Goal: Task Accomplishment & Management: Manage account settings

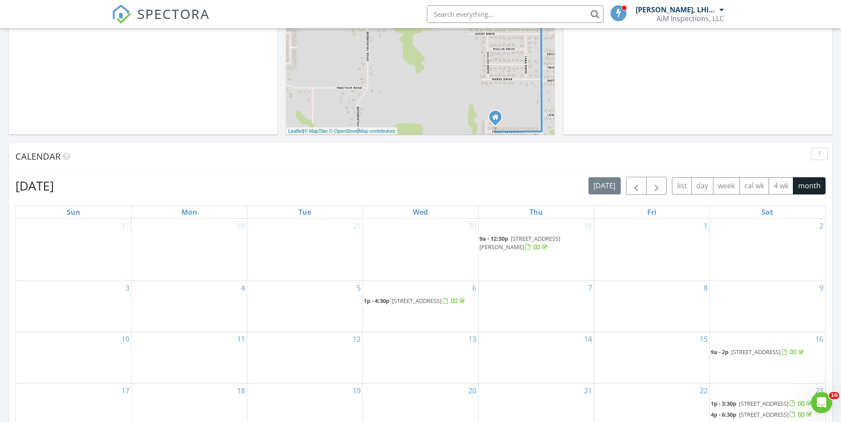
scroll to position [265, 0]
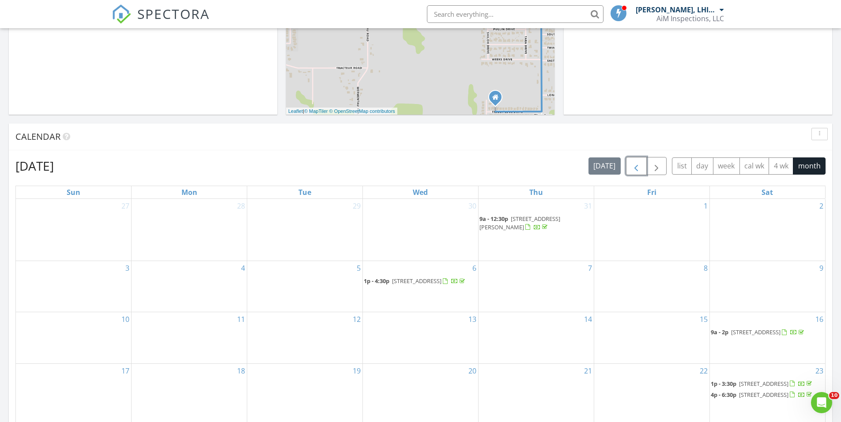
click at [632, 167] on span "button" at bounding box center [636, 166] width 11 height 11
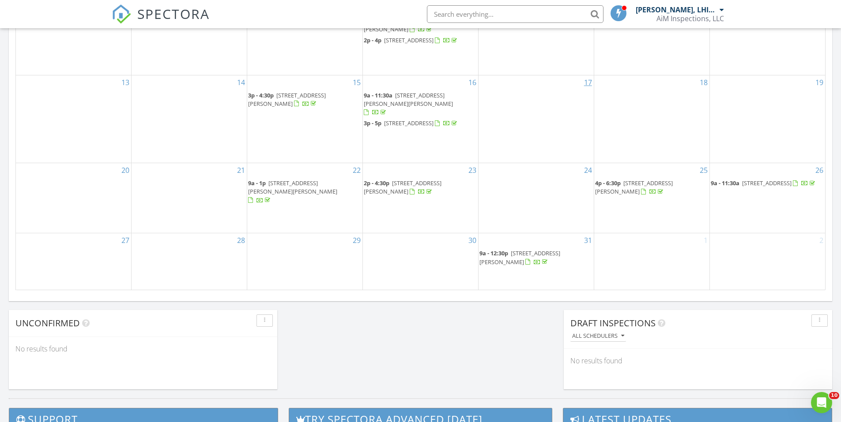
scroll to position [574, 0]
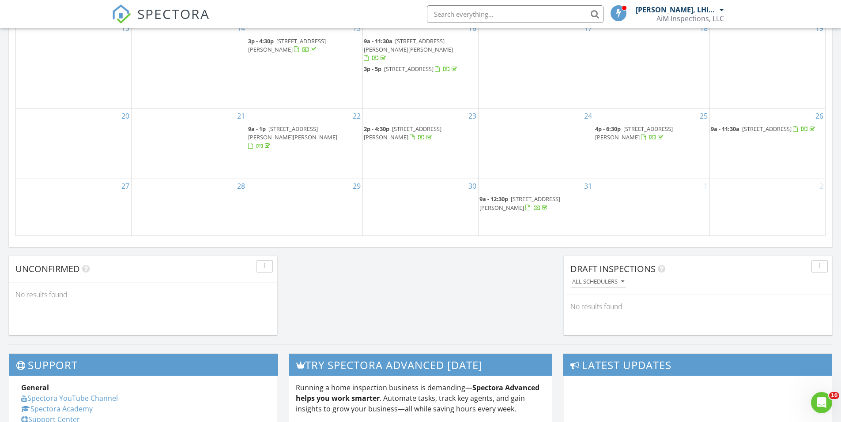
click at [540, 200] on span "210 Caldwell Sugar Rd , Youngsville 70592" at bounding box center [519, 203] width 81 height 16
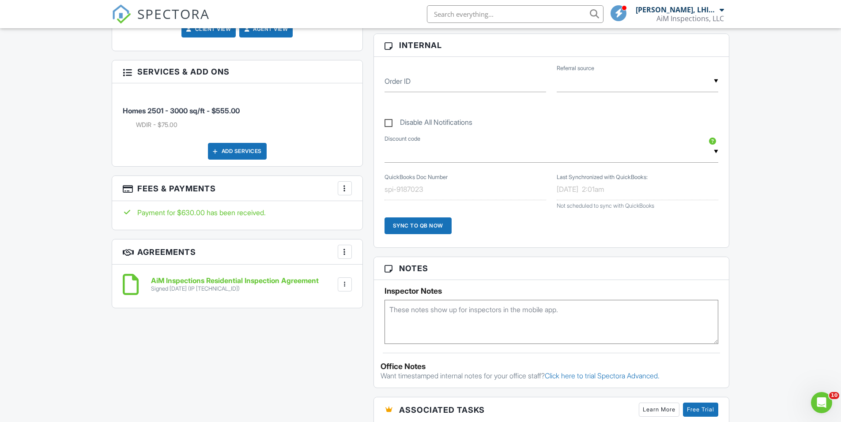
scroll to position [441, 0]
click at [253, 353] on div "All emails and texts are disabled for this inspection! All emails and texts hav…" at bounding box center [420, 232] width 628 height 831
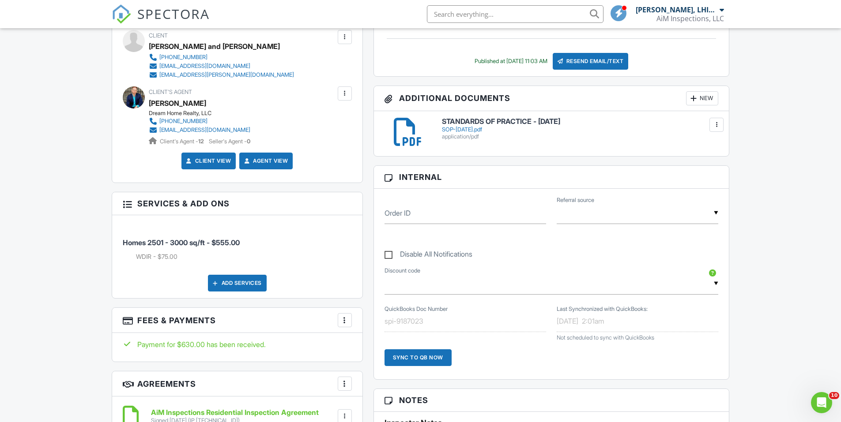
scroll to position [353, 0]
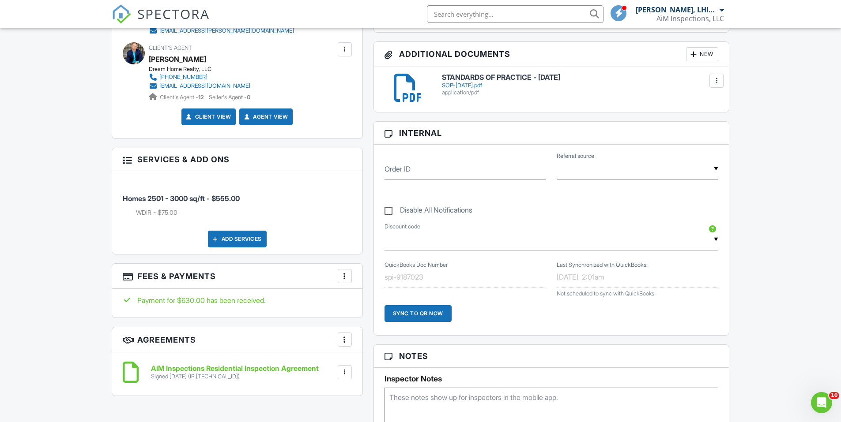
click at [347, 277] on div at bounding box center [344, 276] width 9 height 9
click at [383, 343] on li "View Invoice" at bounding box center [389, 347] width 92 height 22
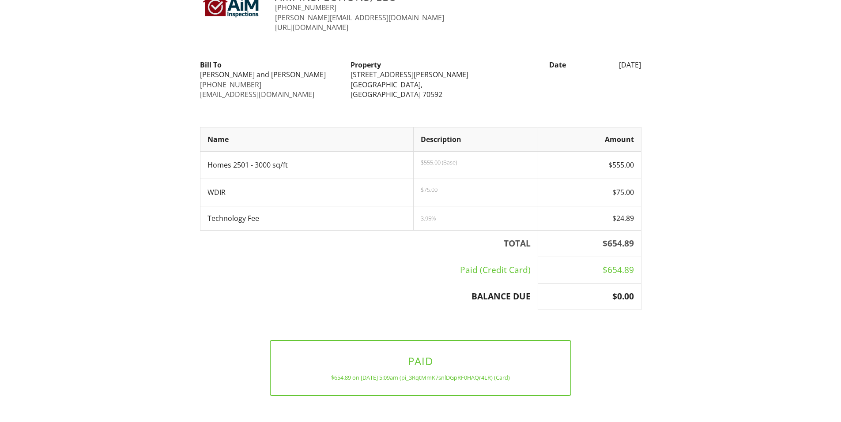
scroll to position [71, 0]
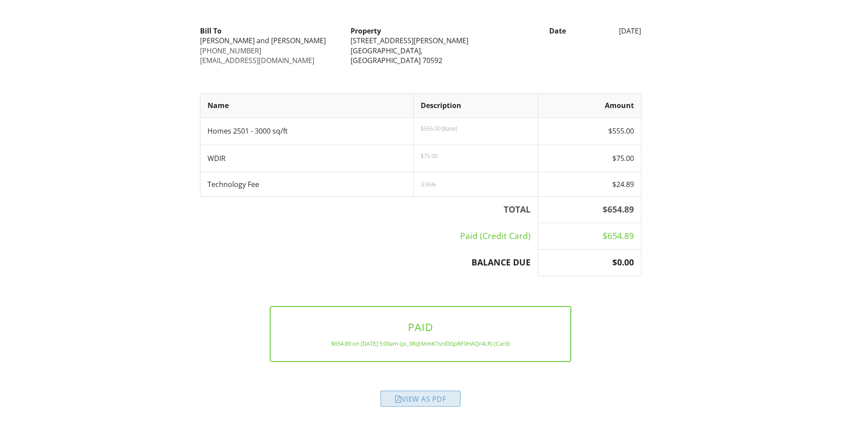
click at [384, 397] on div "View as PDF" at bounding box center [420, 399] width 80 height 16
